Goal: Ask a question

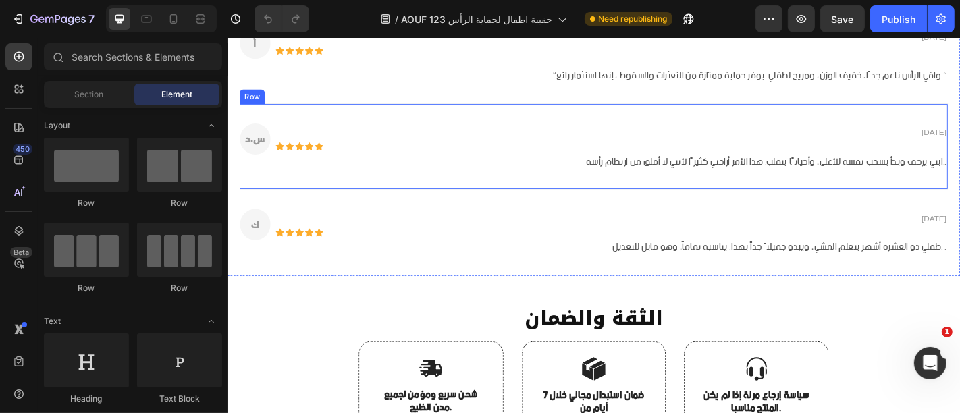
scroll to position [2250, 0]
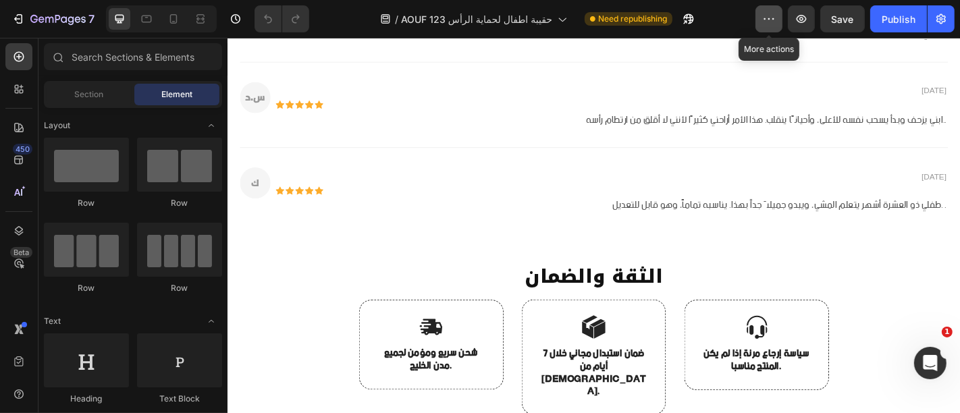
click at [781, 20] on button "button" at bounding box center [769, 18] width 27 height 27
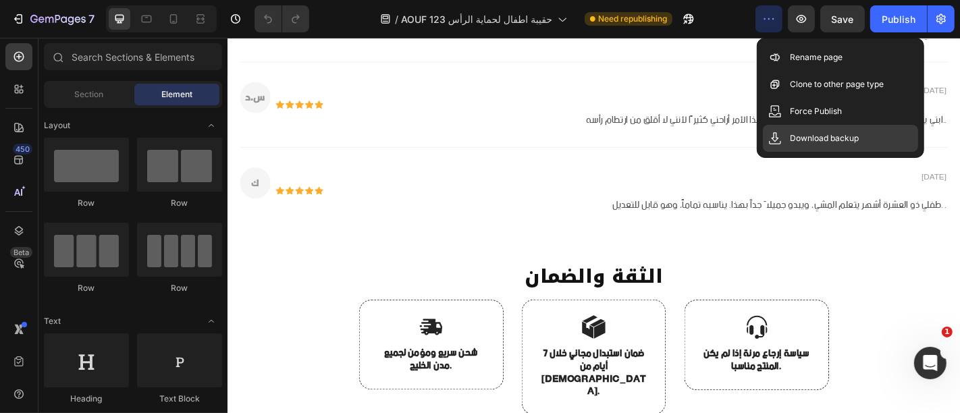
click at [804, 134] on p "Download backup" at bounding box center [824, 139] width 69 height 14
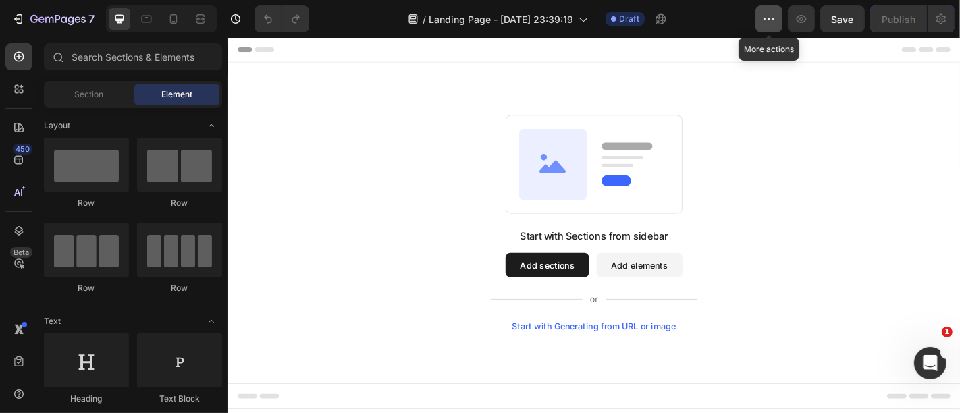
click at [766, 13] on icon "button" at bounding box center [769, 19] width 14 height 14
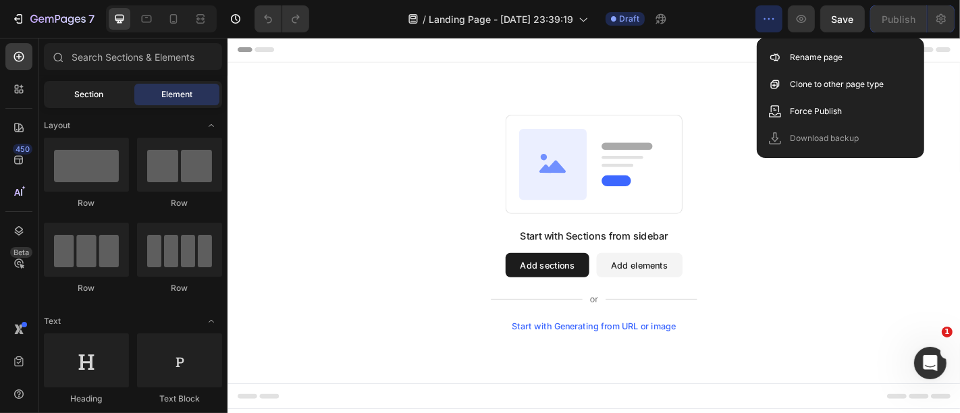
click at [75, 94] on span "Section" at bounding box center [89, 94] width 29 height 12
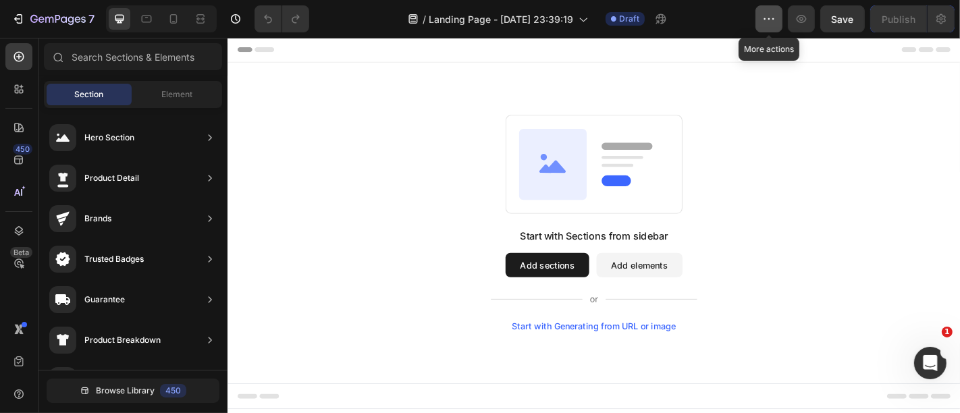
click at [773, 18] on icon "button" at bounding box center [769, 19] width 14 height 14
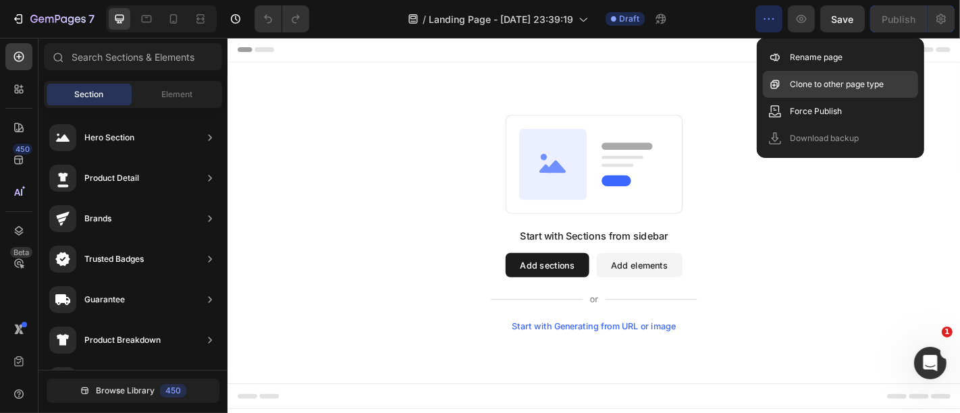
click at [845, 98] on div "Clone to other page type" at bounding box center [840, 111] width 155 height 27
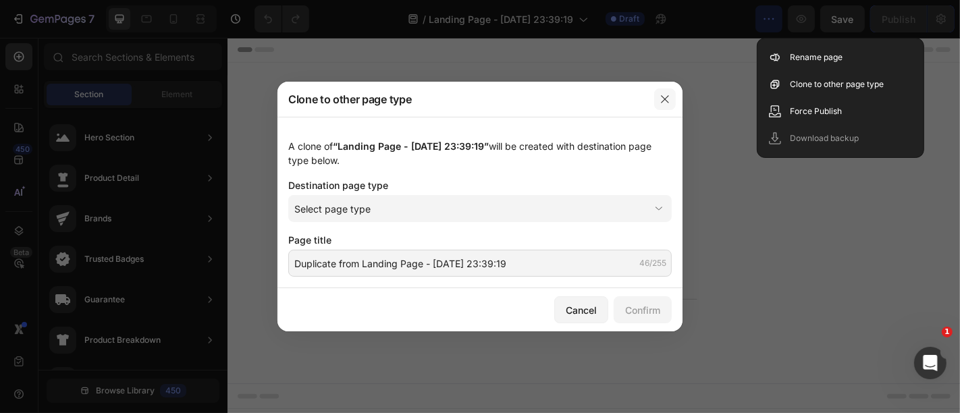
click at [667, 101] on icon "button" at bounding box center [665, 99] width 11 height 11
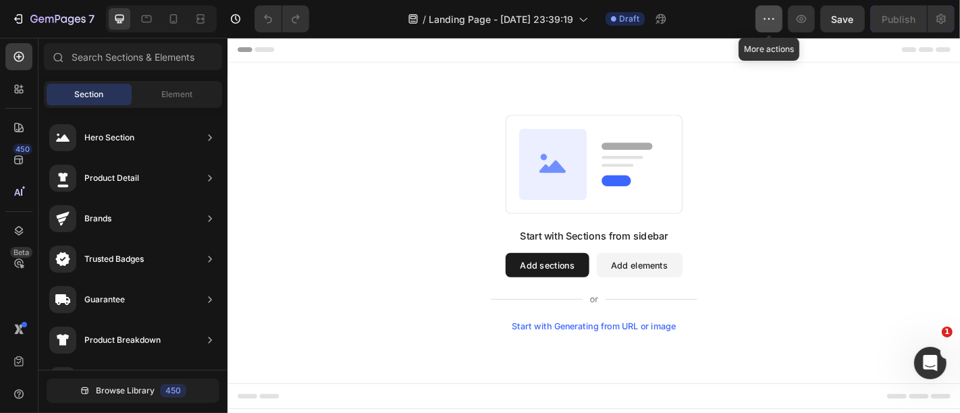
click at [768, 20] on icon "button" at bounding box center [769, 19] width 14 height 14
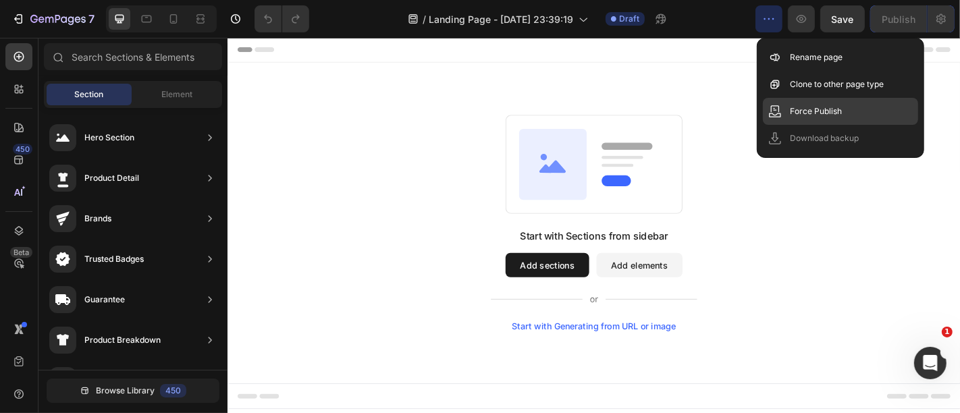
click at [822, 118] on div "Force Publish" at bounding box center [840, 111] width 155 height 27
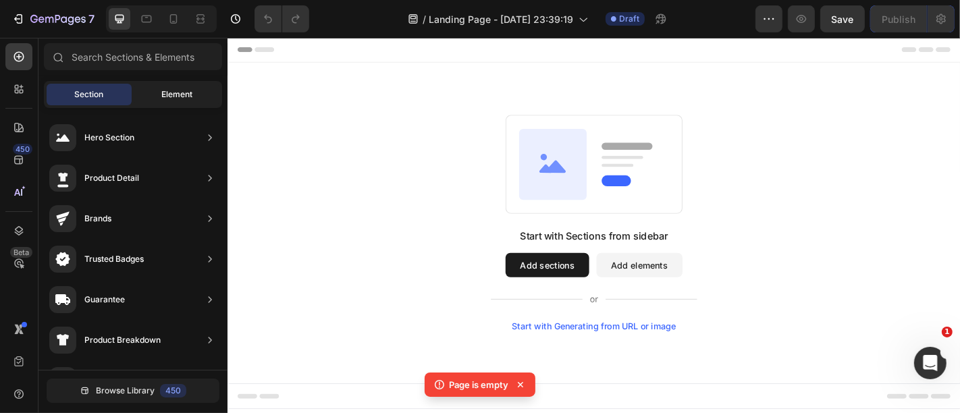
click at [176, 84] on div "Element" at bounding box center [176, 95] width 85 height 22
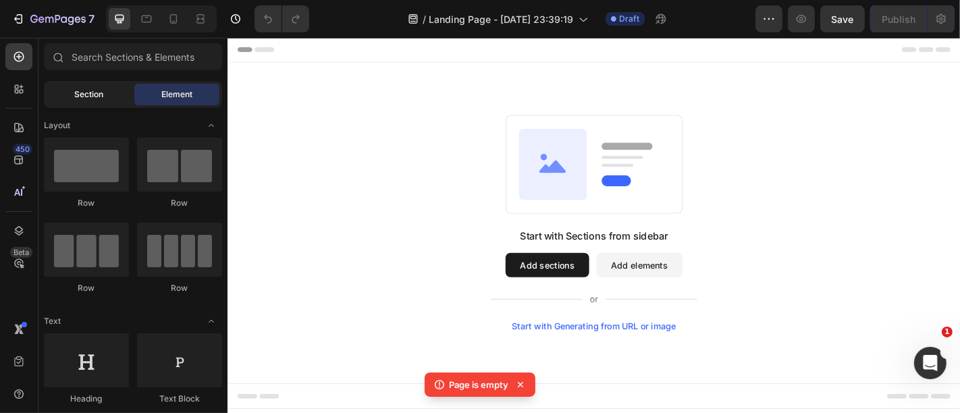
click at [115, 99] on div "Section" at bounding box center [89, 95] width 85 height 22
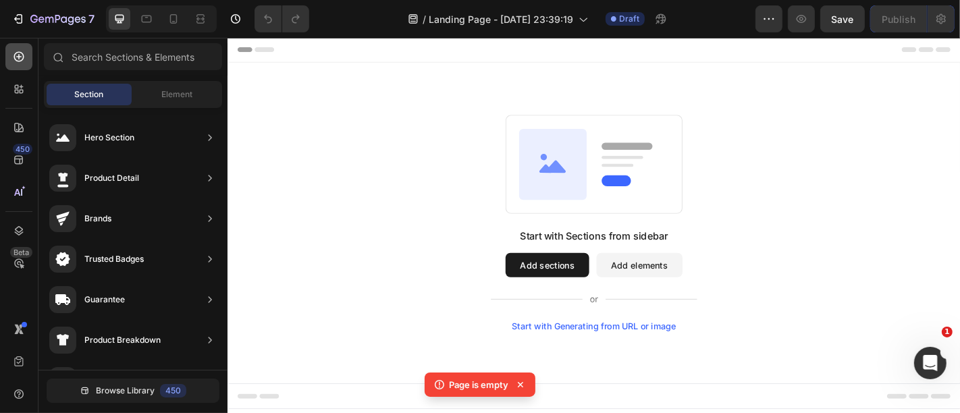
click at [19, 61] on icon at bounding box center [19, 57] width 10 height 10
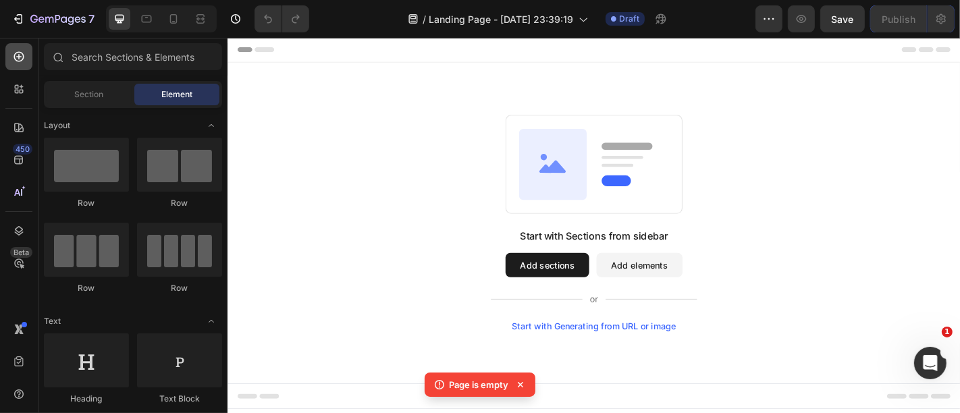
click at [19, 61] on icon at bounding box center [19, 57] width 10 height 10
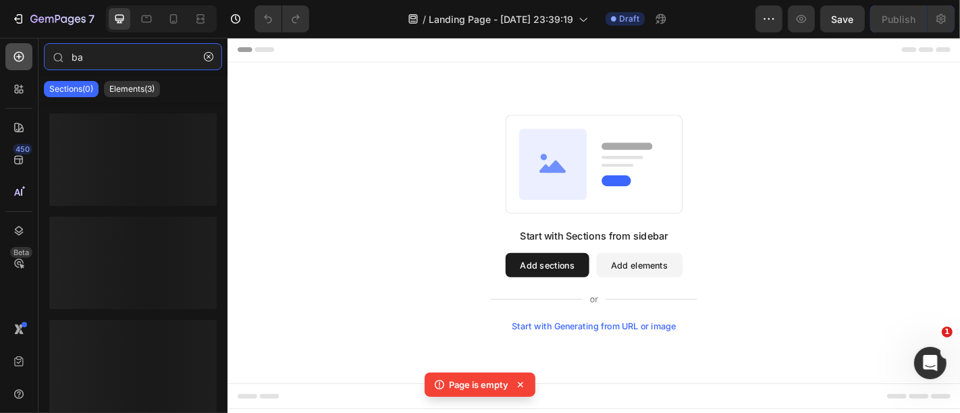
type input "b"
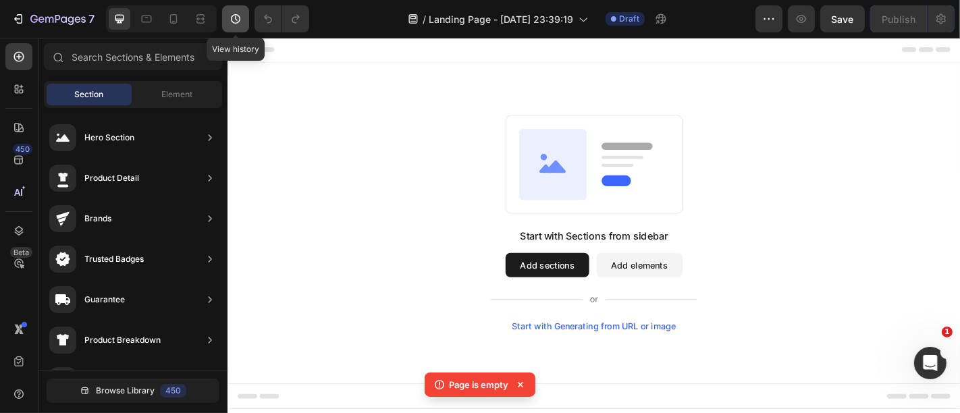
click at [231, 18] on icon "button" at bounding box center [235, 18] width 9 height 9
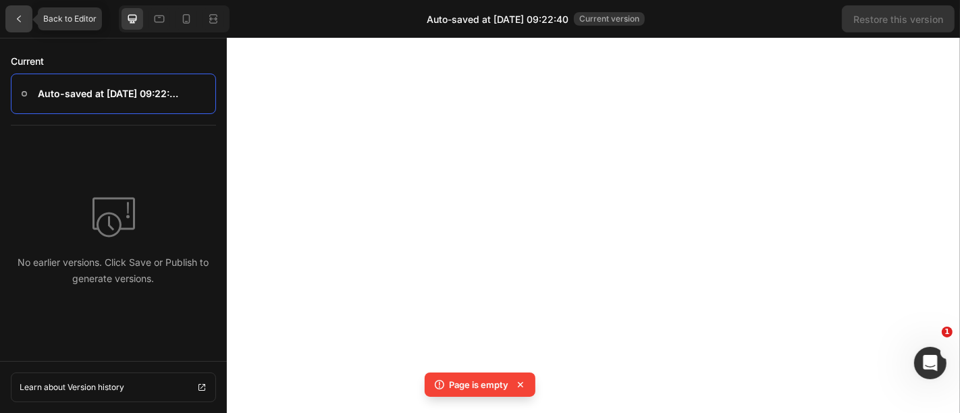
click at [22, 12] on div at bounding box center [18, 18] width 27 height 27
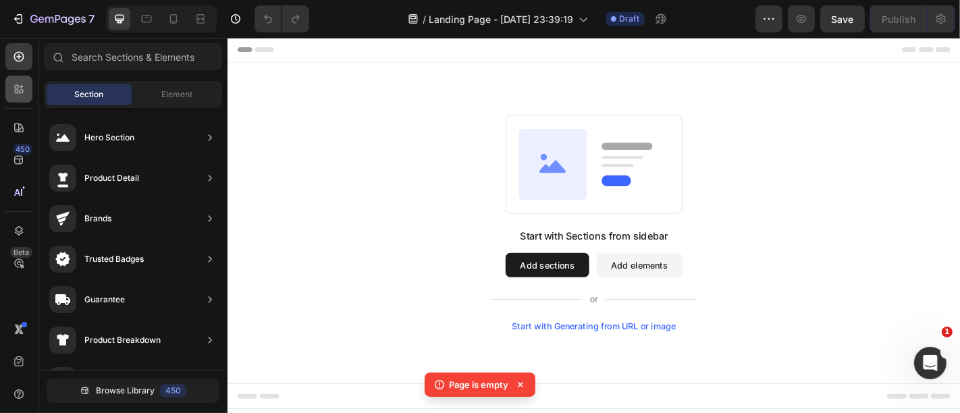
click at [14, 95] on icon at bounding box center [19, 89] width 14 height 14
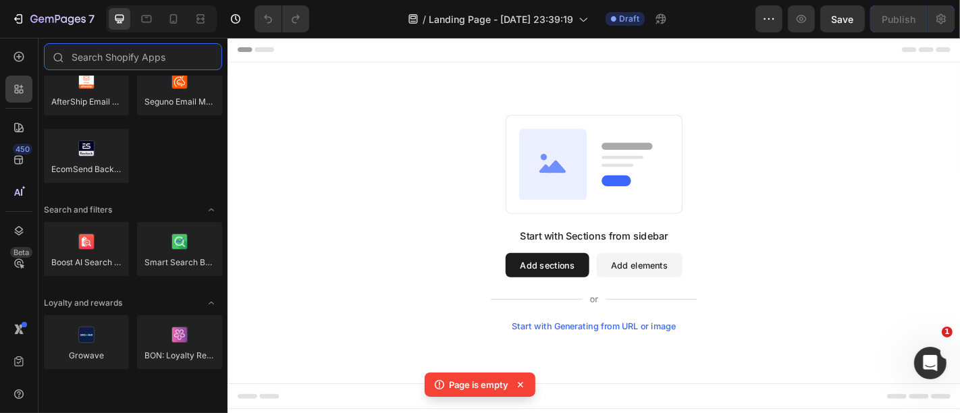
scroll to position [3965, 0]
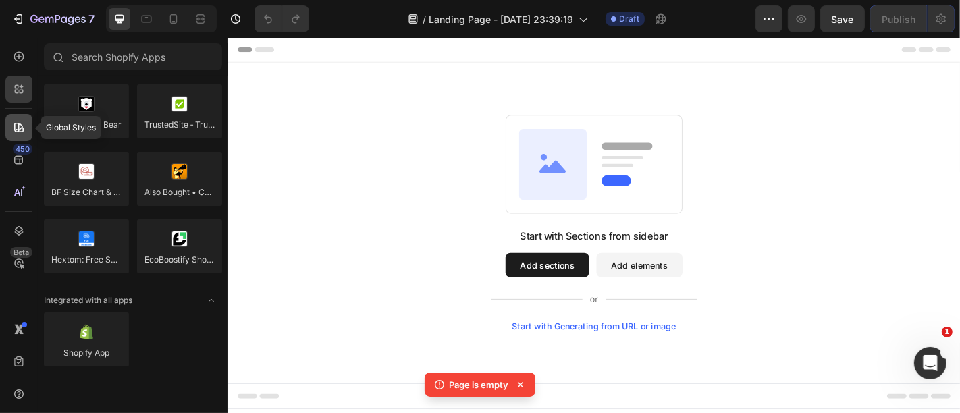
click at [17, 134] on div at bounding box center [18, 127] width 27 height 27
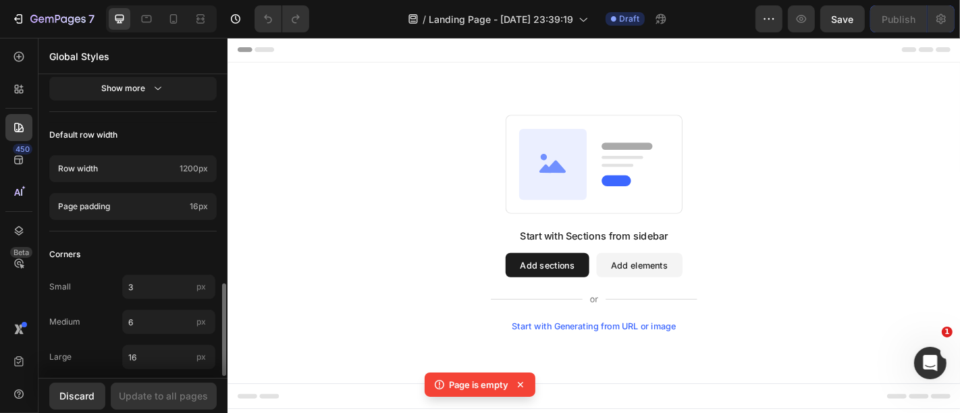
scroll to position [686, 0]
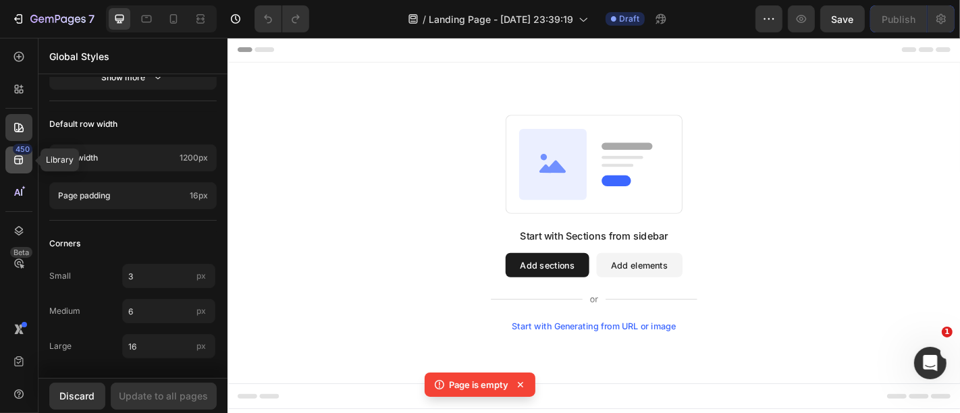
click at [15, 163] on icon at bounding box center [18, 160] width 9 height 9
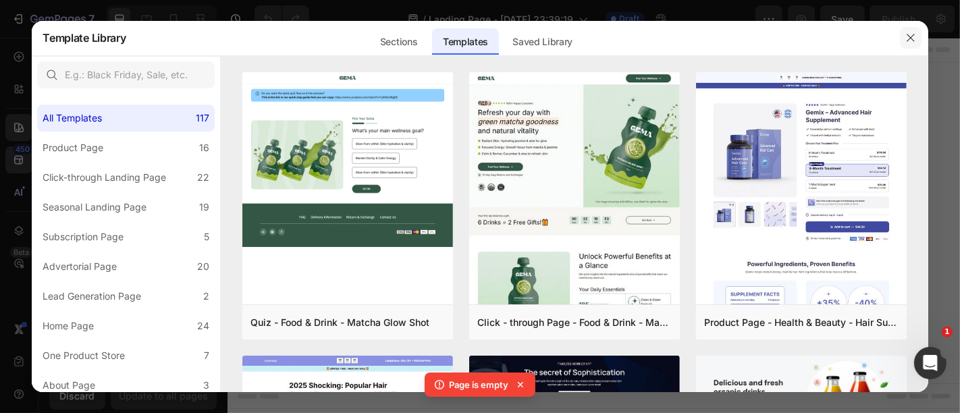
click at [908, 36] on icon "button" at bounding box center [910, 37] width 11 height 11
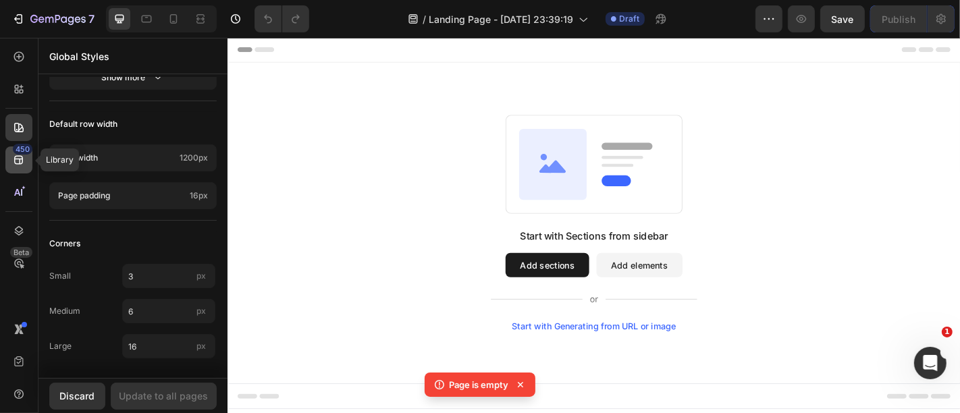
click at [4, 159] on div "450 Library Beta" at bounding box center [19, 225] width 38 height 375
click at [17, 158] on icon at bounding box center [19, 160] width 14 height 14
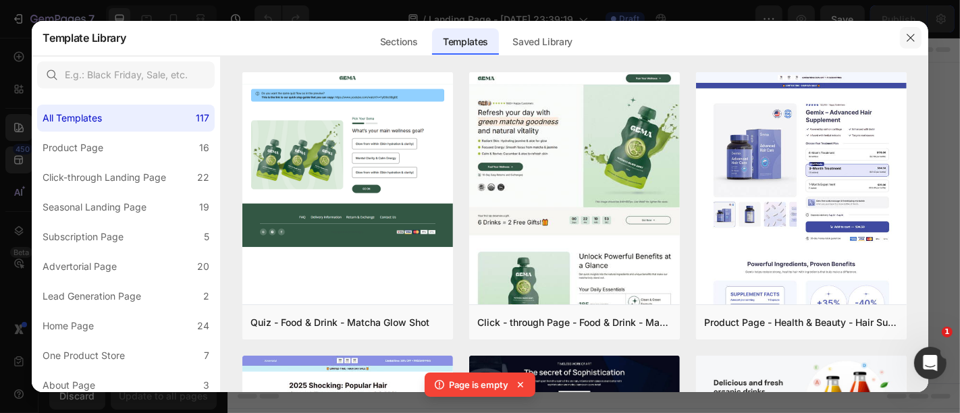
click at [920, 39] on button "button" at bounding box center [911, 38] width 22 height 22
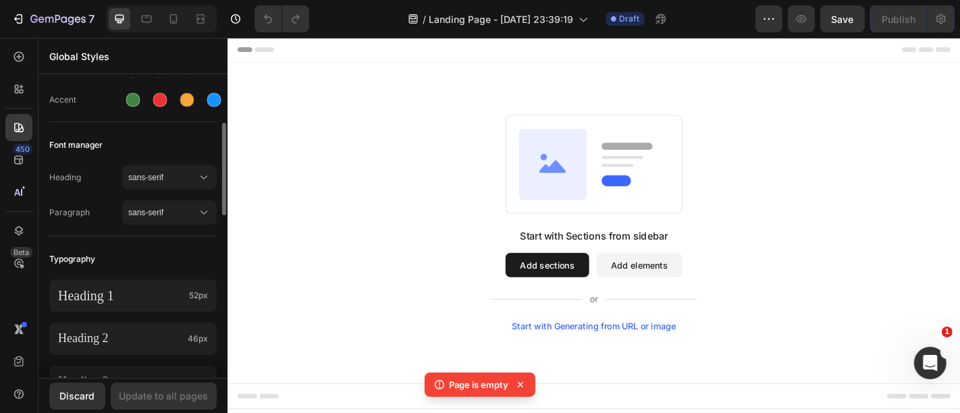
scroll to position [225, 0]
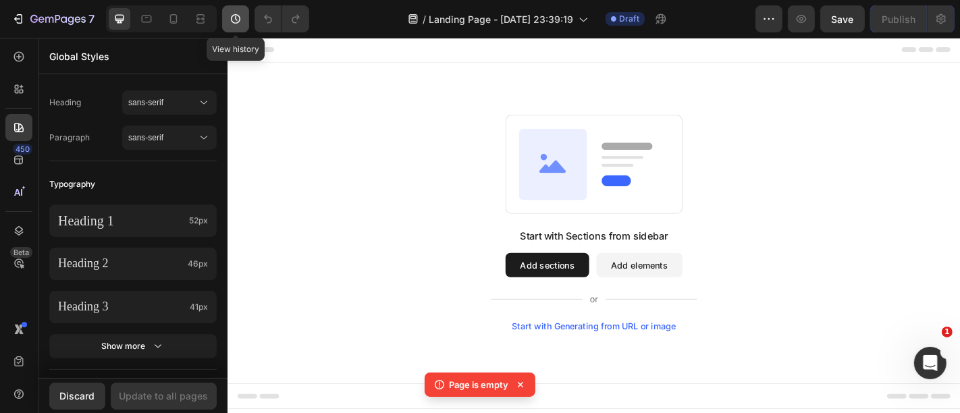
click at [234, 11] on button "button" at bounding box center [235, 18] width 27 height 27
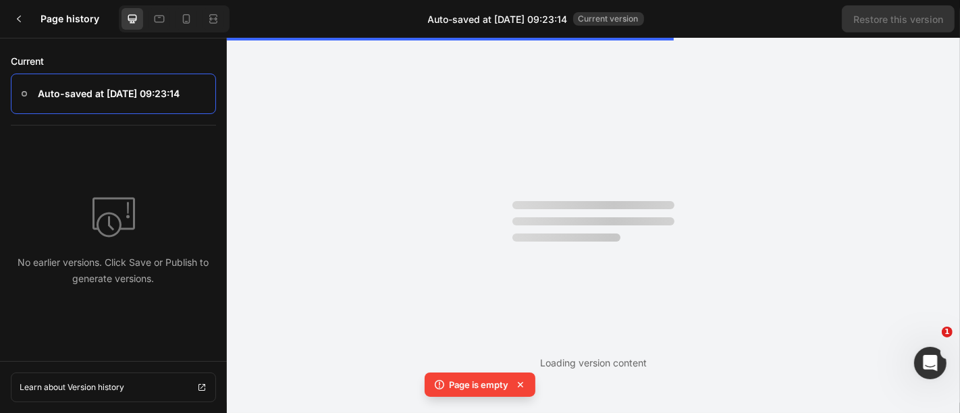
scroll to position [0, 0]
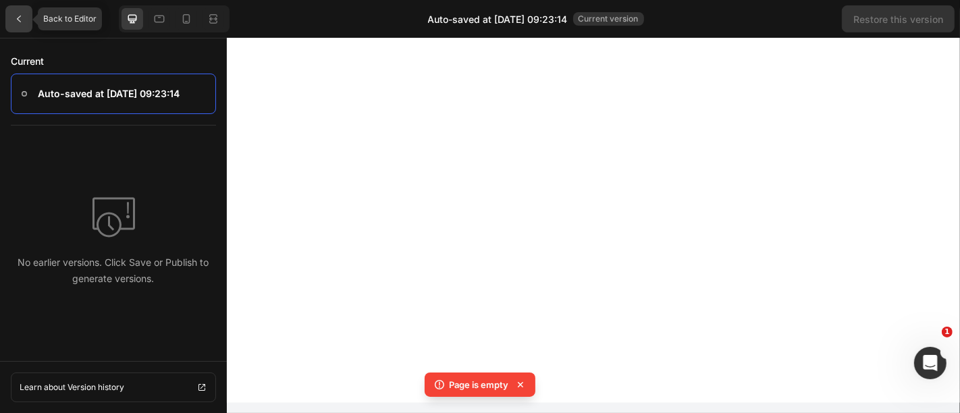
click at [14, 23] on icon at bounding box center [19, 19] width 11 height 11
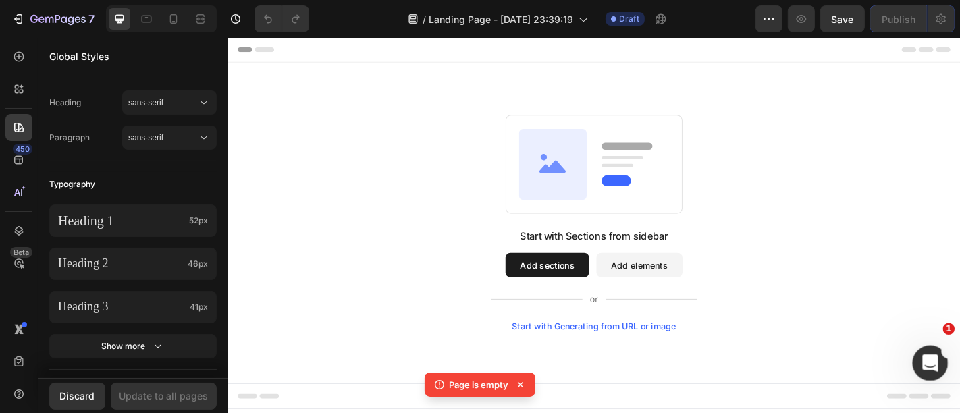
click at [924, 351] on icon "Ouvrir le Messenger Intercom" at bounding box center [929, 361] width 22 height 22
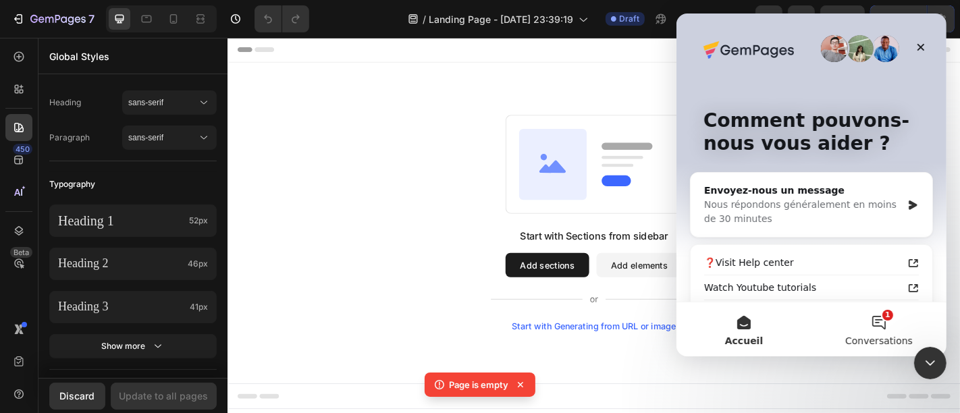
click at [874, 327] on button "1 Conversations" at bounding box center [878, 329] width 135 height 54
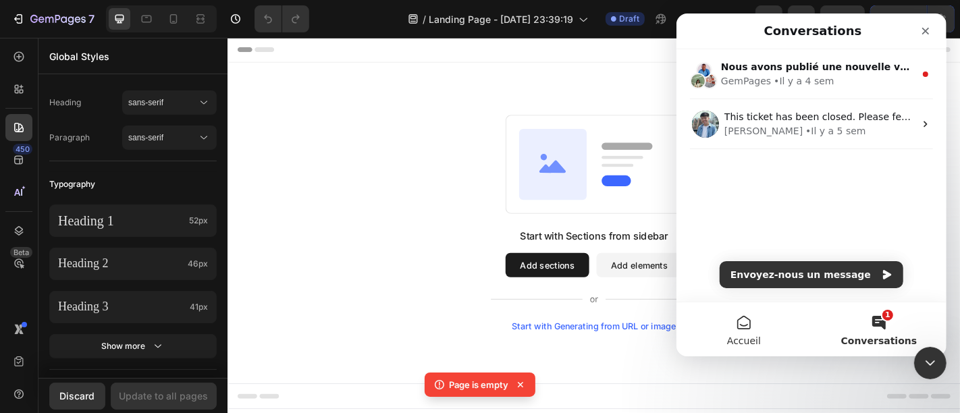
click at [747, 329] on button "Accueil" at bounding box center [743, 329] width 135 height 54
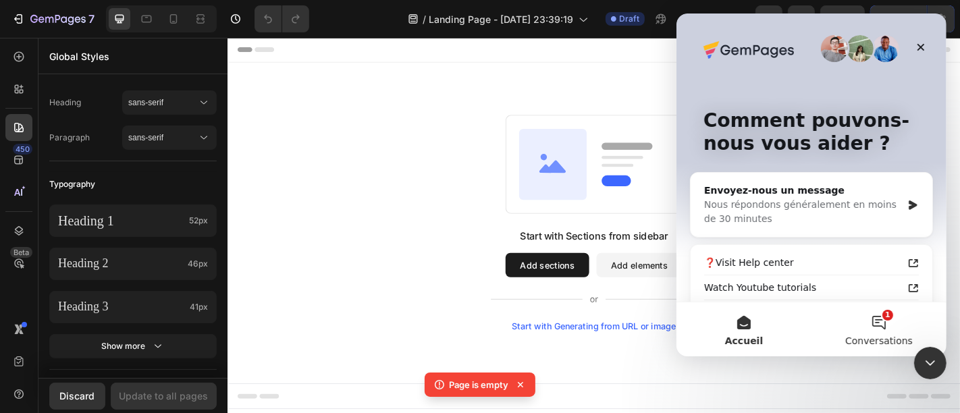
click at [880, 338] on span "Conversations" at bounding box center [879, 340] width 68 height 9
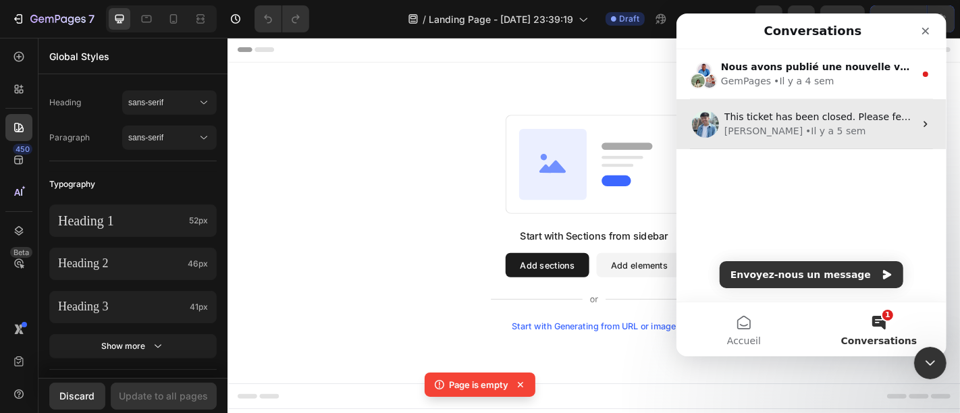
click at [805, 134] on div "[PERSON_NAME] • Il y a 5 sem" at bounding box center [819, 131] width 190 height 14
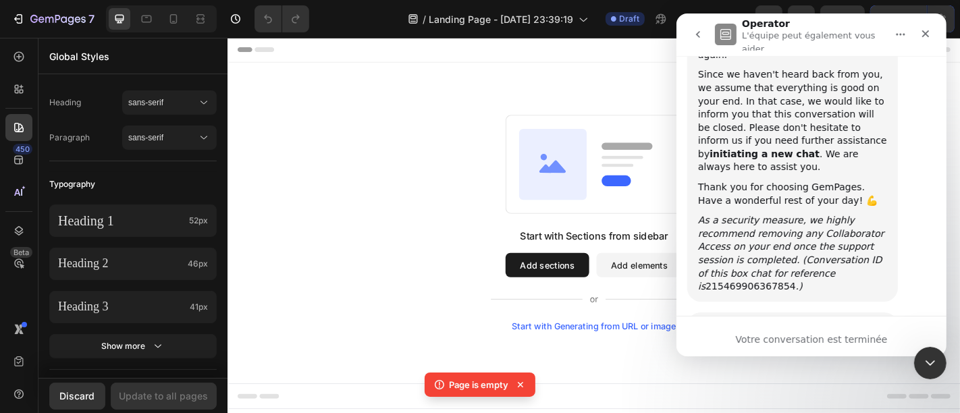
scroll to position [1539, 0]
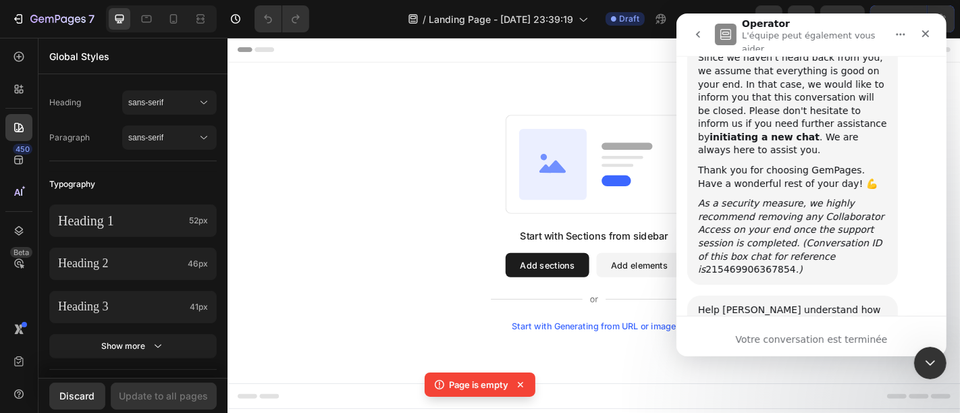
click at [706, 41] on button "go back" at bounding box center [698, 35] width 26 height 26
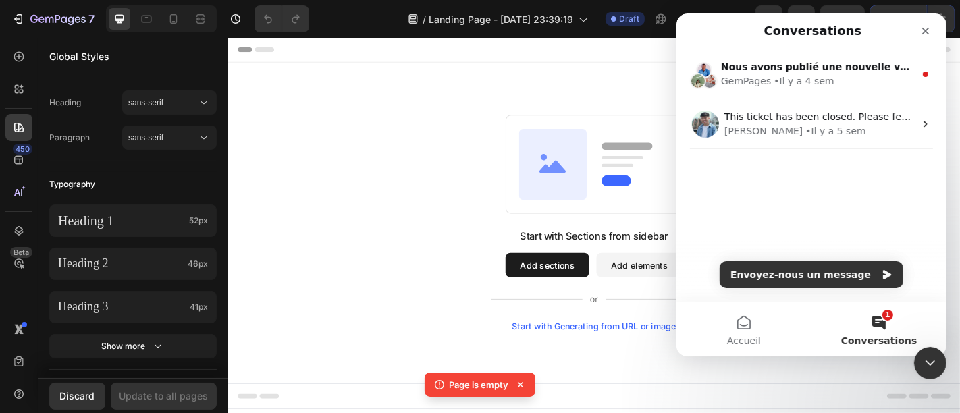
scroll to position [0, 0]
click at [706, 41] on div "Conversations" at bounding box center [811, 31] width 253 height 24
click at [737, 338] on span "Accueil" at bounding box center [744, 340] width 34 height 9
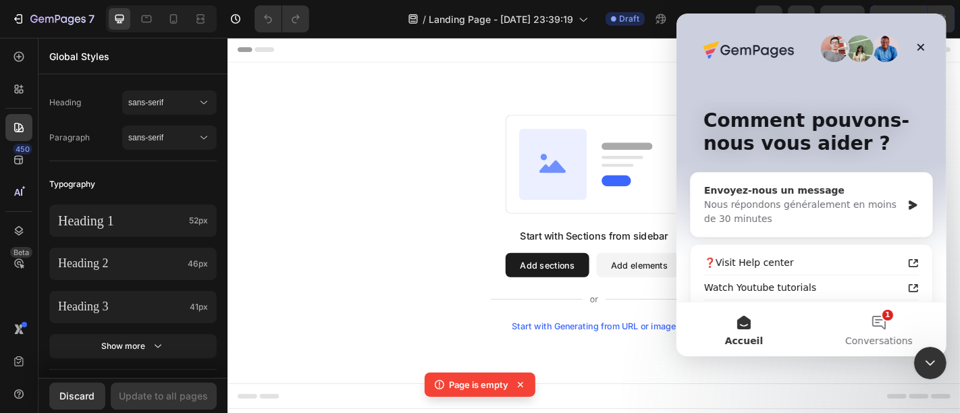
click at [846, 203] on div "Nous répondons généralement en moins de 30 minutes" at bounding box center [803, 212] width 198 height 28
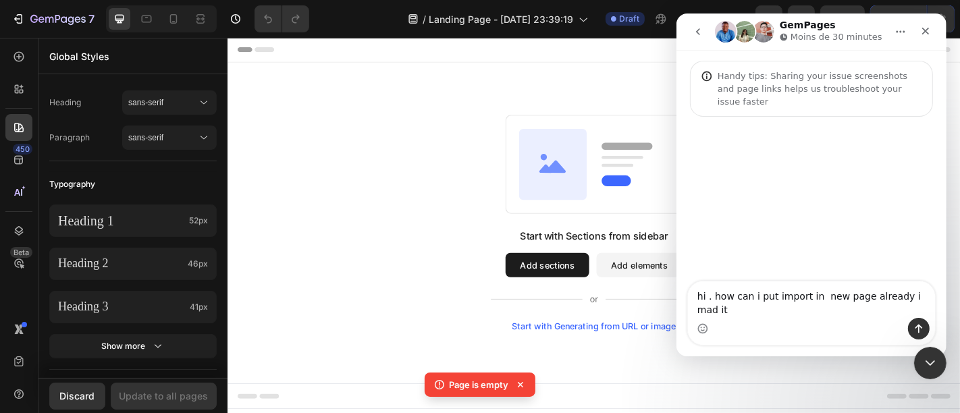
click at [774, 305] on textarea "hi . how can i put import in new page already i mad it" at bounding box center [810, 300] width 247 height 36
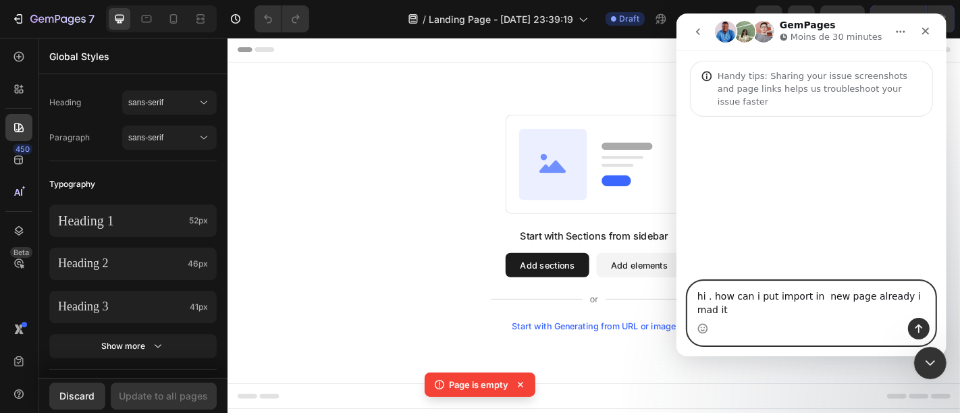
paste textarea "Hi, how can I import a design I already made into a new page and just change th…"
type textarea "Hi, how can I import a design I already made into a new page and just change th…"
click at [912, 325] on button "Envoyer un message…" at bounding box center [918, 329] width 22 height 22
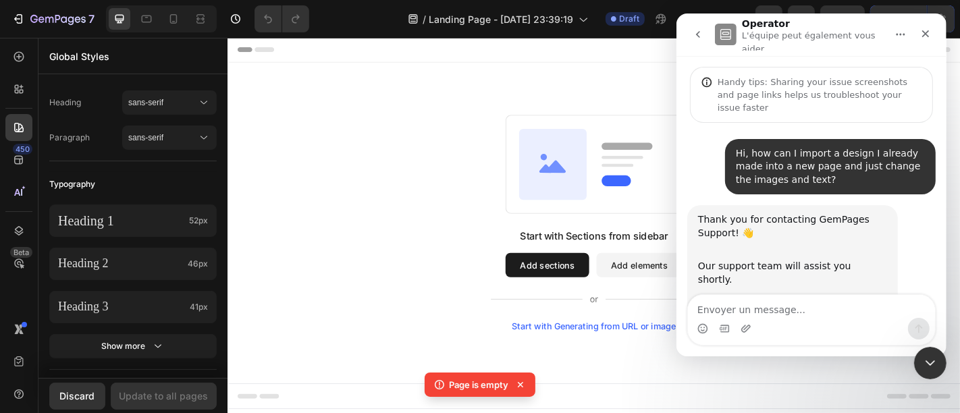
scroll to position [47, 0]
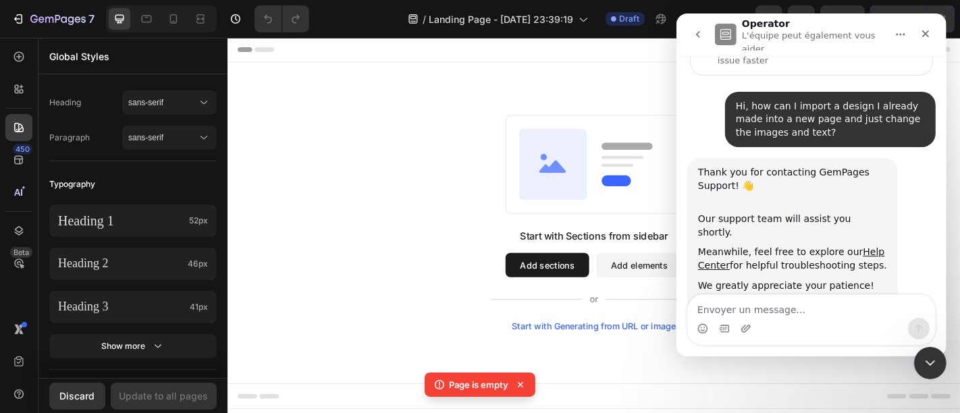
click at [824, 213] on div "Our support team will assist you shortly." at bounding box center [791, 226] width 189 height 26
click at [818, 213] on div "Our support team will assist you shortly." at bounding box center [791, 226] width 189 height 26
click at [758, 246] on div "Meanwhile, feel free to explore our Help Center for helpful troubleshooting ste…" at bounding box center [791, 259] width 189 height 26
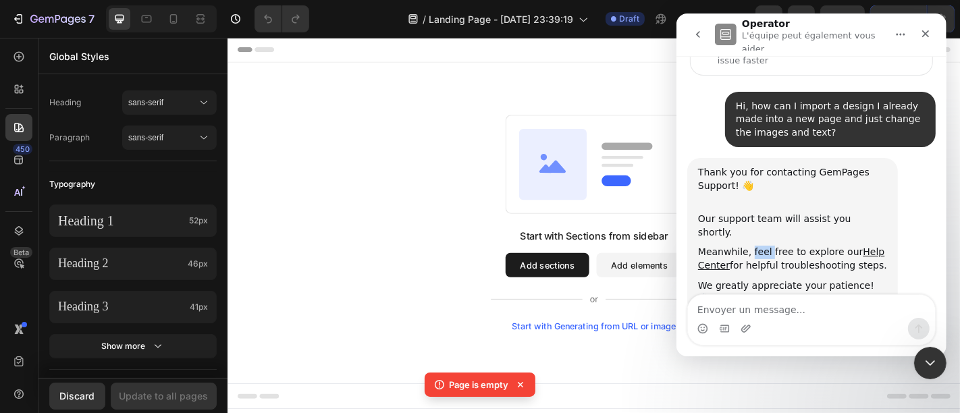
click at [758, 246] on div "Meanwhile, feel free to explore our Help Center for helpful troubleshooting ste…" at bounding box center [791, 259] width 189 height 26
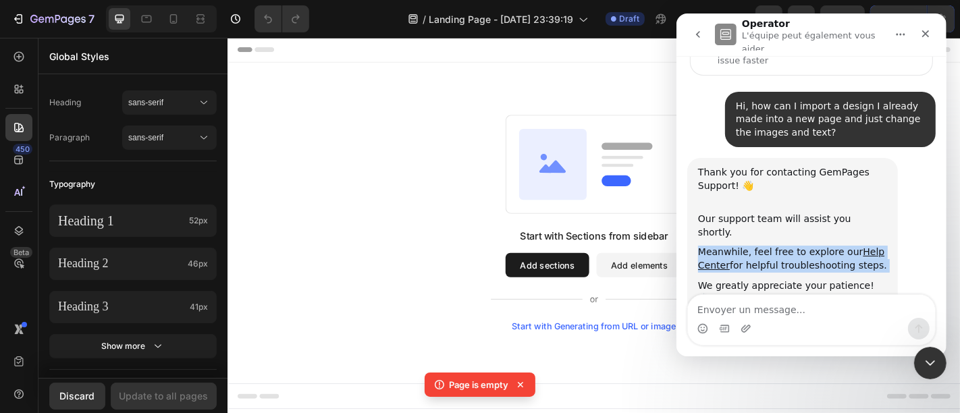
click at [758, 246] on div "Meanwhile, feel free to explore our Help Center for helpful troubleshooting ste…" at bounding box center [791, 259] width 189 height 26
click at [741, 246] on div "Meanwhile, feel free to explore our Help Center for helpful troubleshooting ste…" at bounding box center [791, 259] width 189 height 26
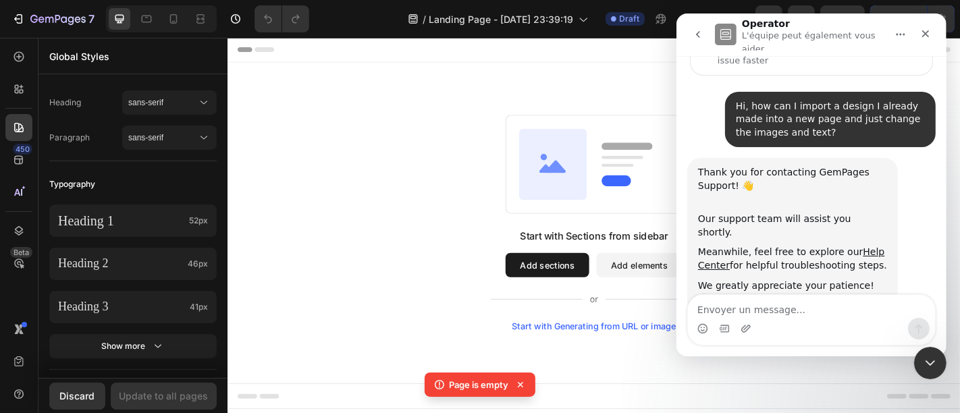
click at [399, 196] on div "Start with Sections from sidebar Add sections Add elements Start with Generatin…" at bounding box center [631, 242] width 713 height 239
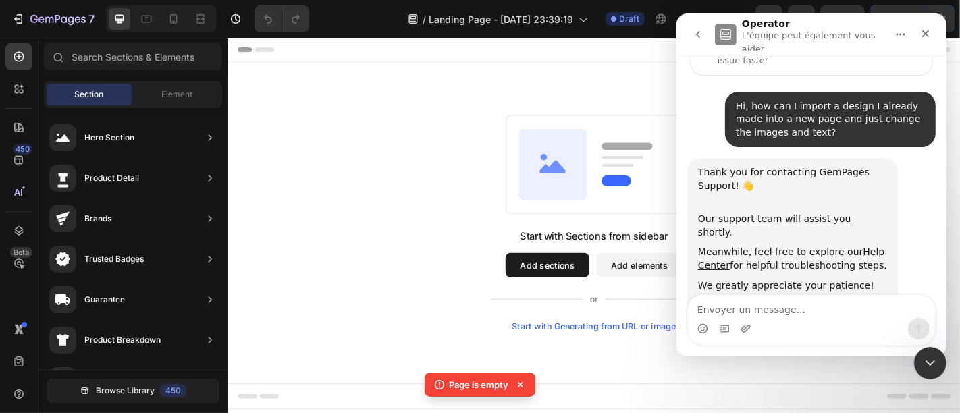
drag, startPoint x: 925, startPoint y: 20, endPoint x: 793, endPoint y: 156, distance: 190.0
click at [789, 156] on div "Operator L'équipe peut également vous aider Handy tips: Sharing your issue scre…" at bounding box center [811, 185] width 270 height 343
click at [920, 38] on div "Fermer" at bounding box center [925, 34] width 24 height 24
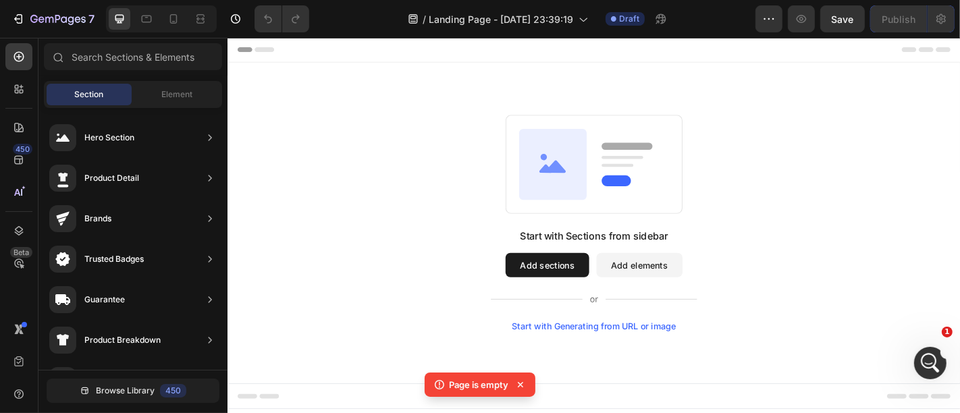
scroll to position [284, 0]
